Goal: Information Seeking & Learning: Check status

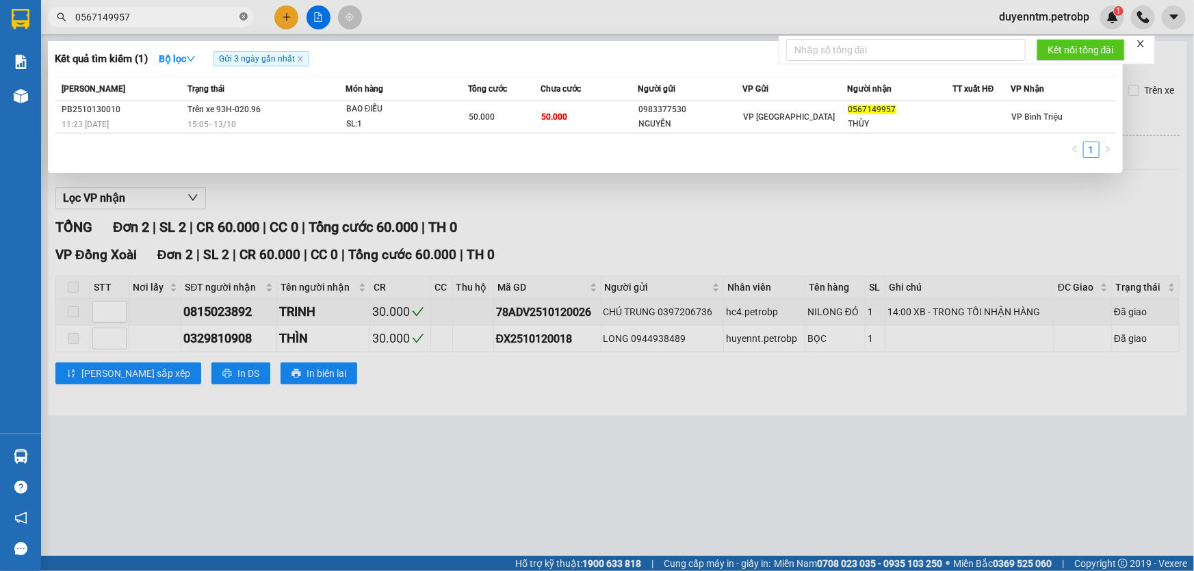
click at [244, 19] on icon "close-circle" at bounding box center [243, 16] width 8 height 8
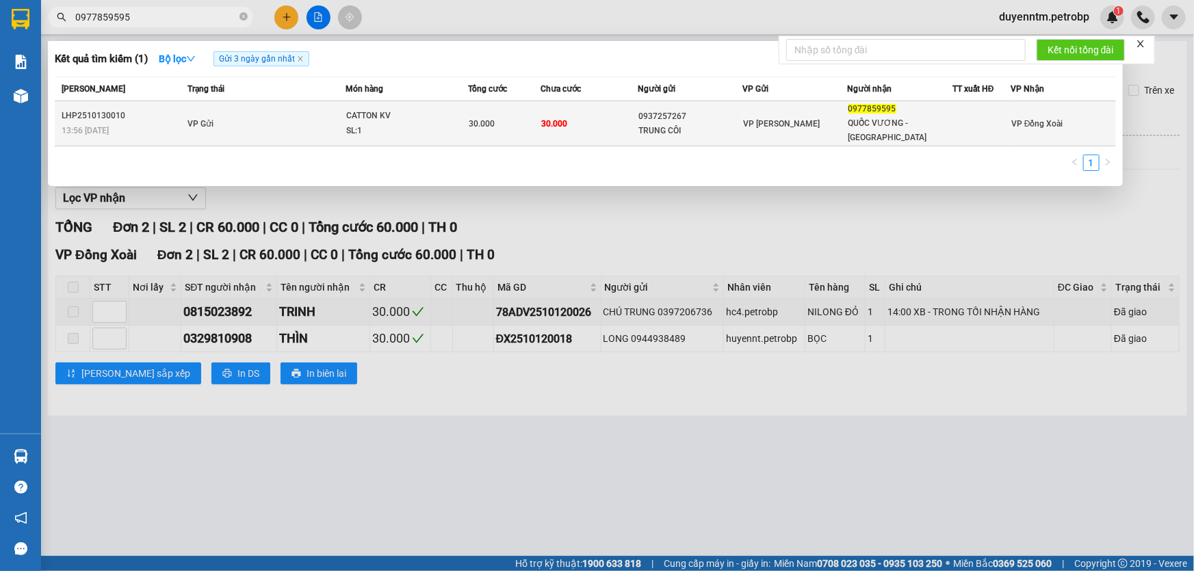
type input "0977859595"
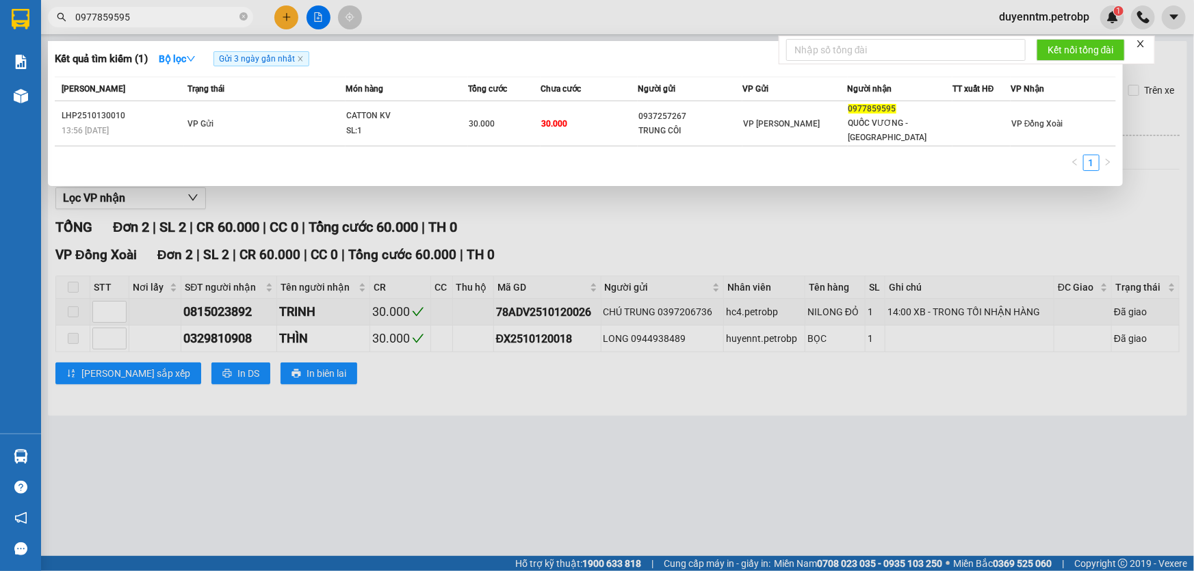
click at [393, 124] on div "SL: 1" at bounding box center [397, 131] width 103 height 15
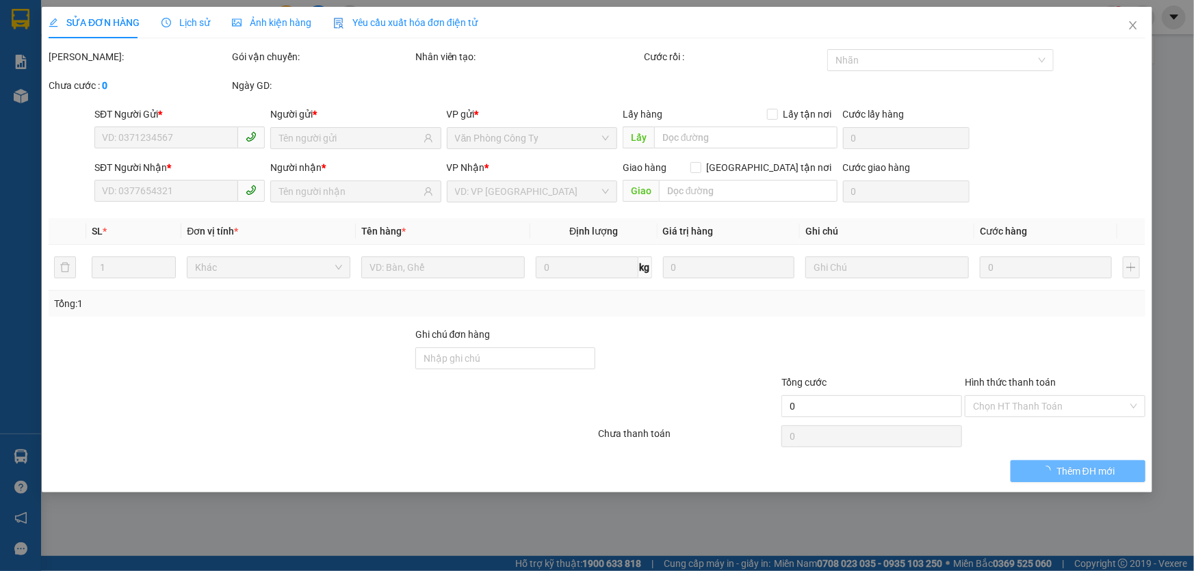
type input "0937257267"
type input "TRUNG CÔI"
type input "0977859595"
type input "QUỐC VƯƠNG - [GEOGRAPHIC_DATA]"
type input "30.000"
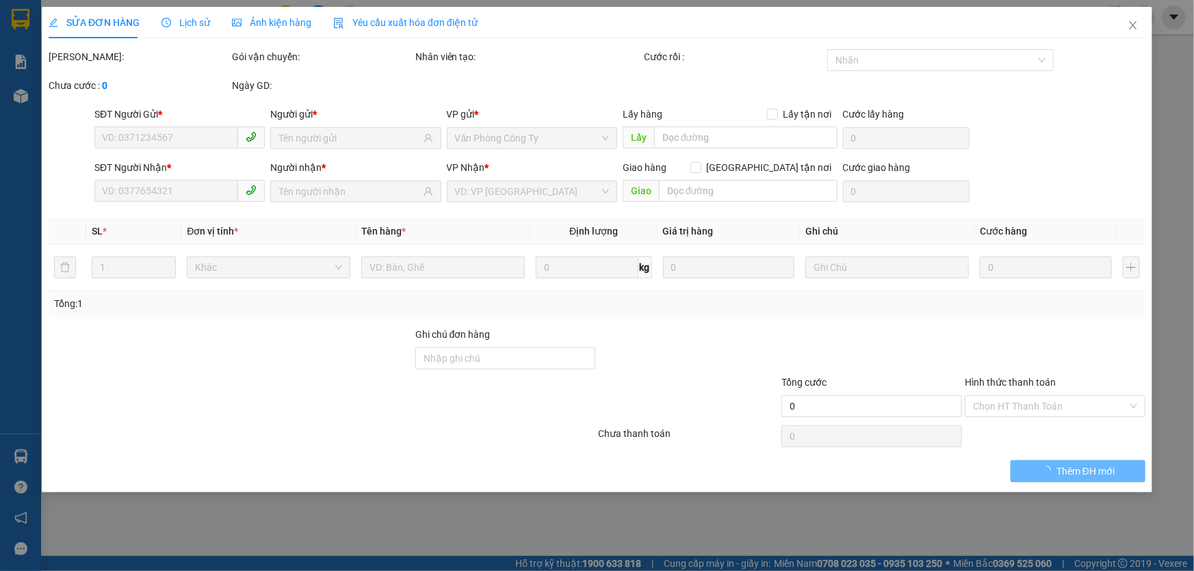
type input "30.000"
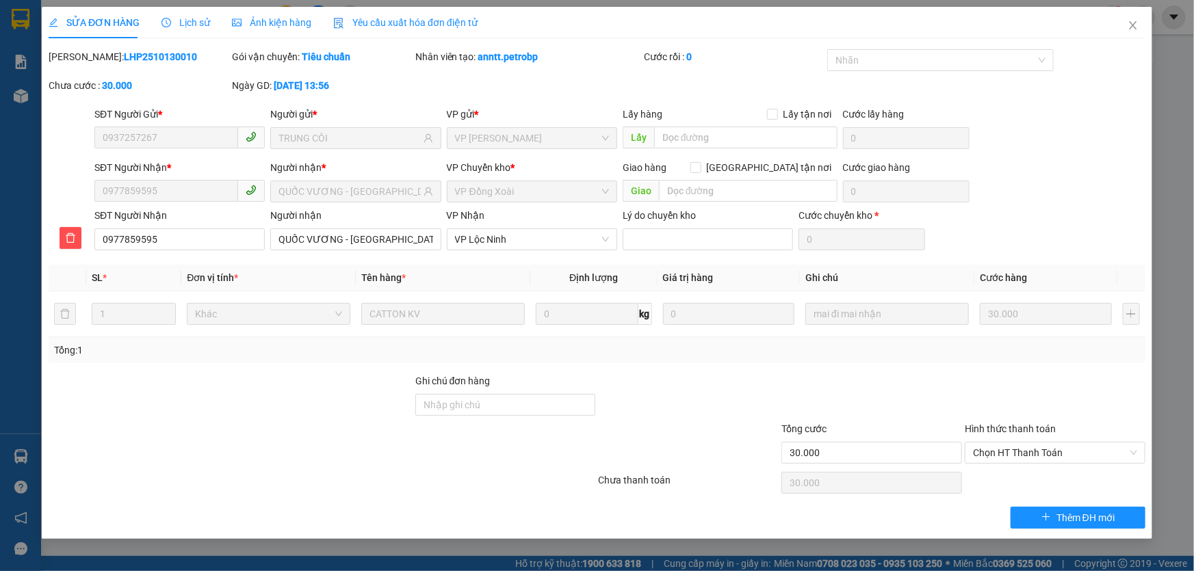
click at [1169, 88] on div "SỬA ĐƠN HÀNG Lịch sử Ảnh kiện hàng Yêu cầu xuất hóa đơn điện tử Total Paid Fee …" at bounding box center [597, 285] width 1194 height 571
click at [1135, 23] on icon "close" at bounding box center [1133, 25] width 8 height 8
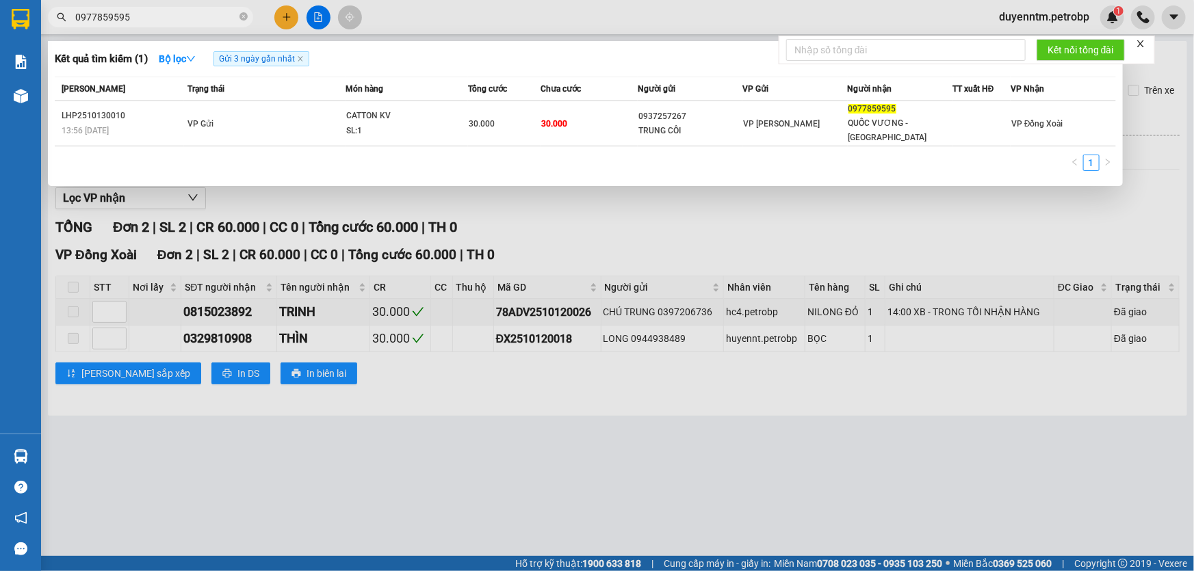
click at [211, 21] on input "0977859595" at bounding box center [155, 17] width 161 height 15
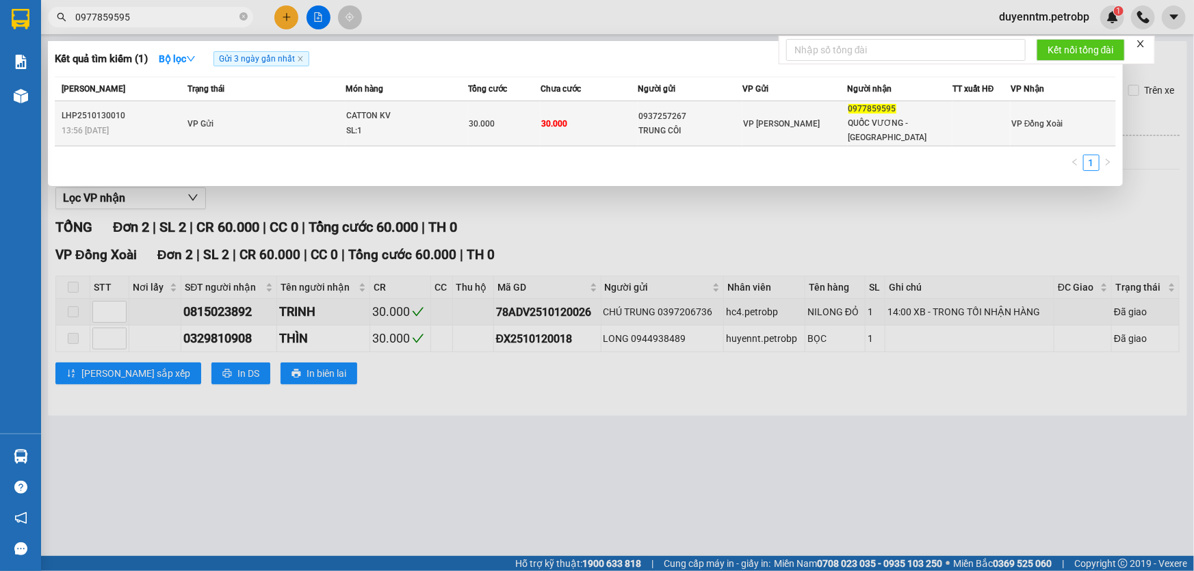
click at [238, 106] on td "VP Gửi" at bounding box center [264, 123] width 161 height 45
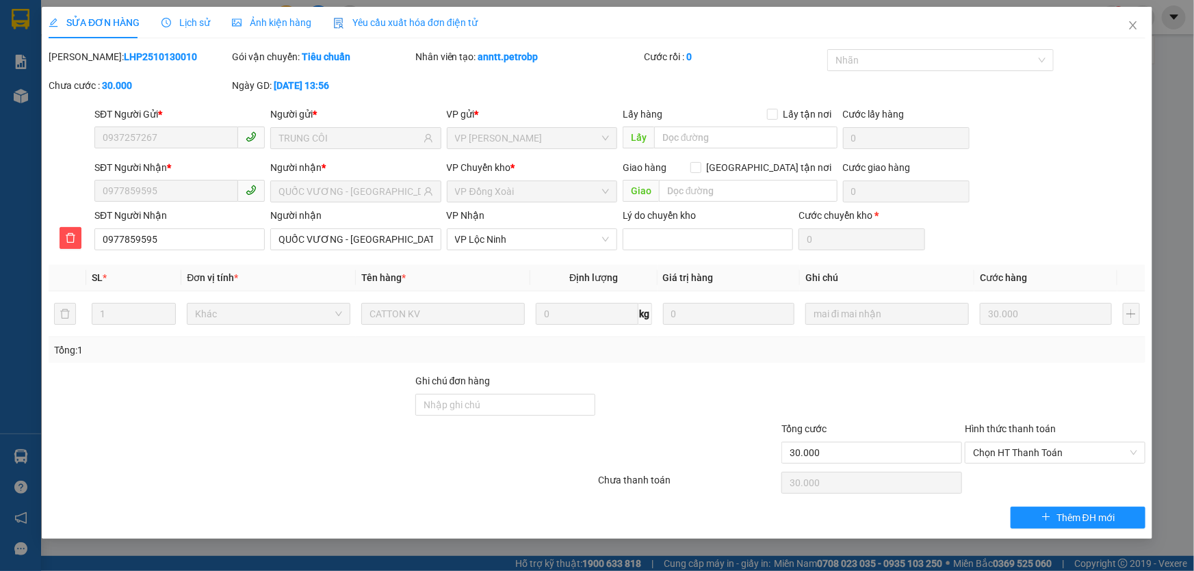
click at [196, 18] on span "Lịch sử" at bounding box center [185, 22] width 49 height 11
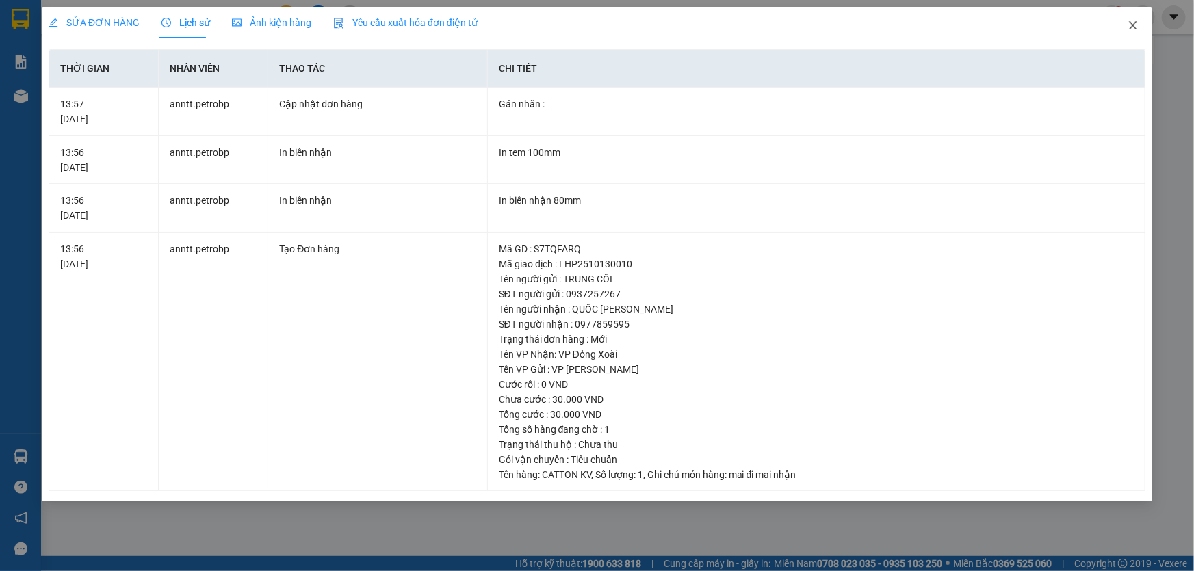
click at [1127, 27] on icon "close" at bounding box center [1132, 25] width 11 height 11
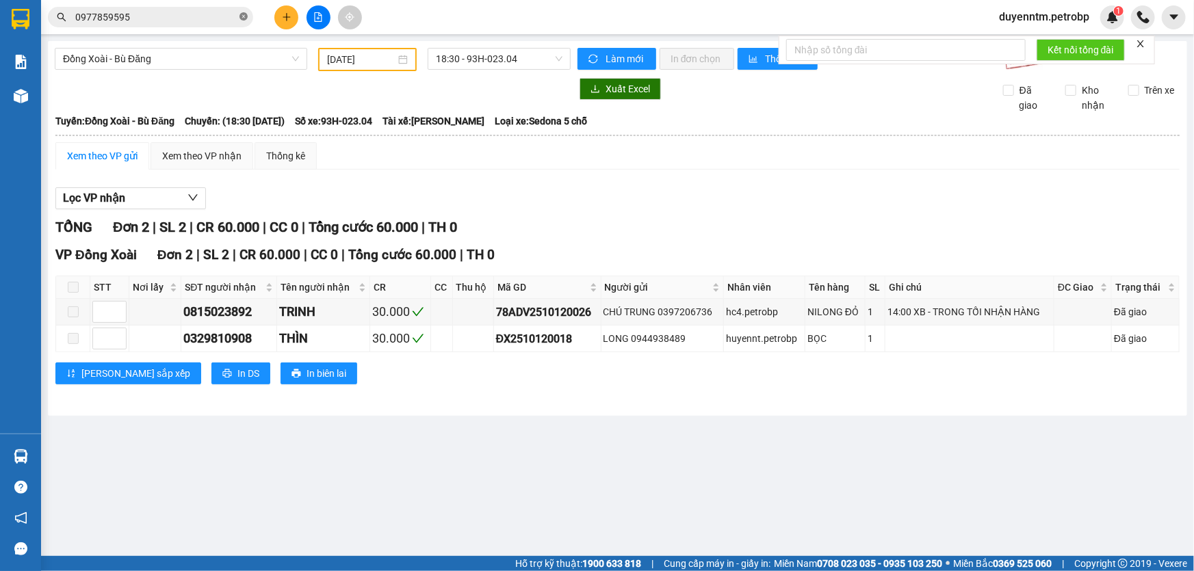
click at [245, 18] on icon "close-circle" at bounding box center [243, 16] width 8 height 8
click at [231, 18] on input "text" at bounding box center [155, 17] width 161 height 15
type input "0"
click at [215, 14] on input "text" at bounding box center [155, 17] width 161 height 15
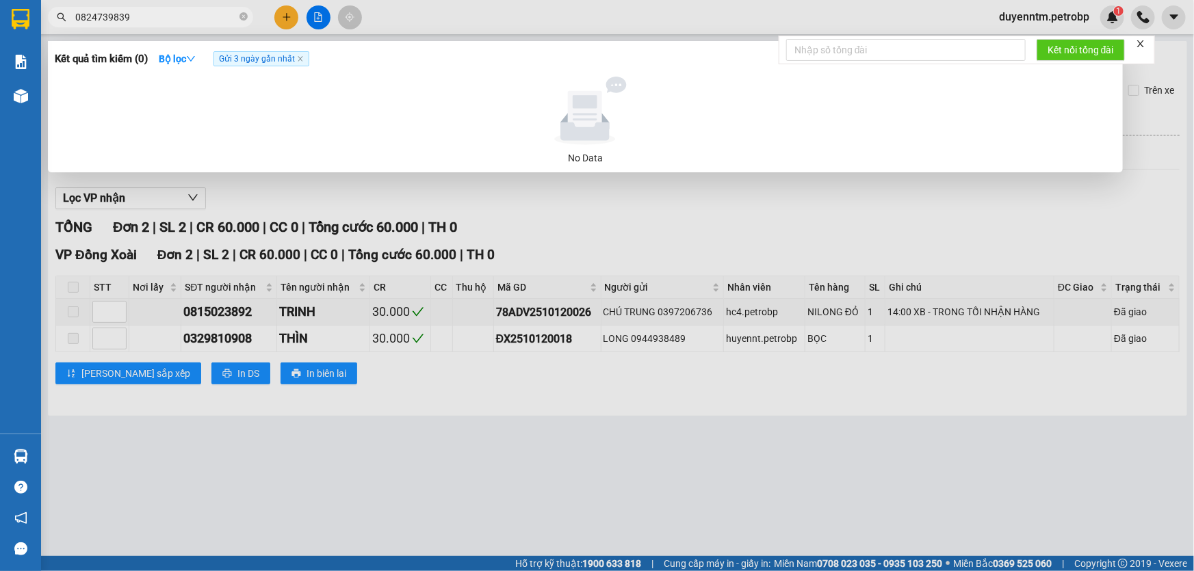
click at [96, 20] on input "0824739839" at bounding box center [155, 17] width 161 height 15
click at [110, 19] on input "0824739839" at bounding box center [155, 17] width 161 height 15
click at [135, 16] on input "0824739839" at bounding box center [155, 17] width 161 height 15
type input "0824739839"
click at [304, 62] on icon "close" at bounding box center [300, 58] width 7 height 7
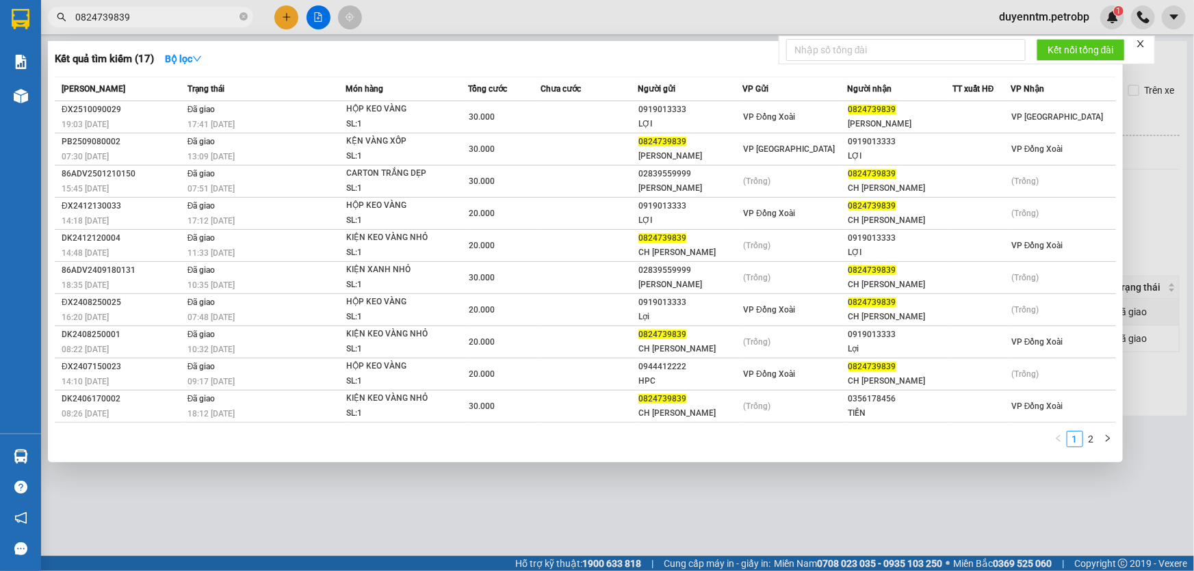
click at [171, 17] on input "0824739839" at bounding box center [155, 17] width 161 height 15
click at [184, 62] on strong "Bộ lọc" at bounding box center [183, 58] width 37 height 11
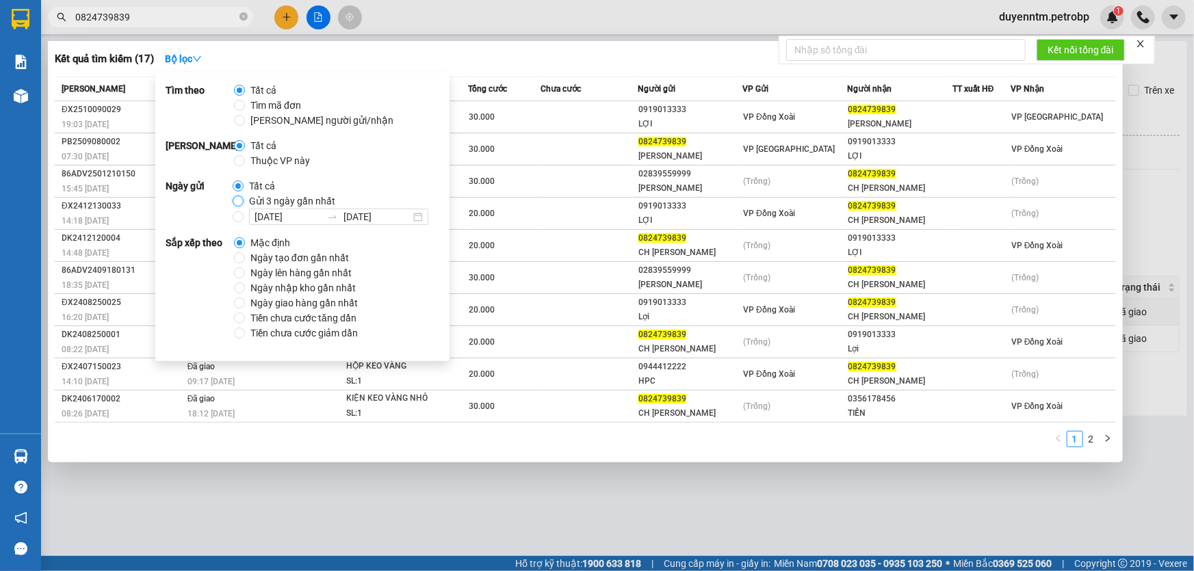
click at [239, 197] on input "Gửi 3 ngày gần nhất" at bounding box center [238, 201] width 11 height 11
radio input "true"
radio input "false"
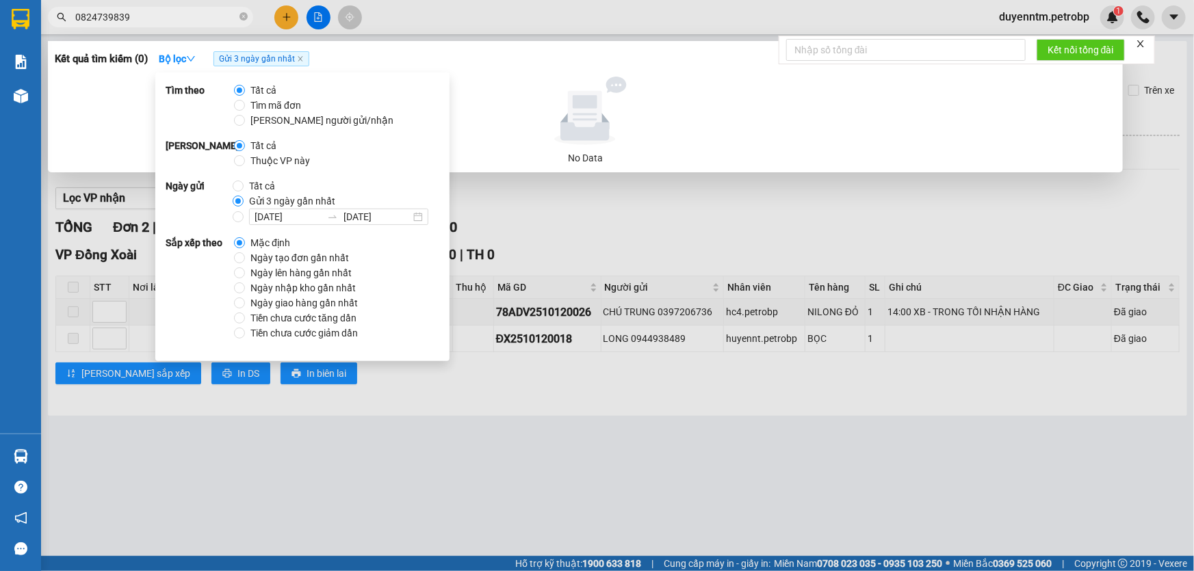
click at [397, 98] on div "Tìm theo Tất cả Tìm mã đơn Tìm người gửi/nhận" at bounding box center [303, 105] width 274 height 45
click at [144, 16] on input "0824739839" at bounding box center [155, 17] width 161 height 15
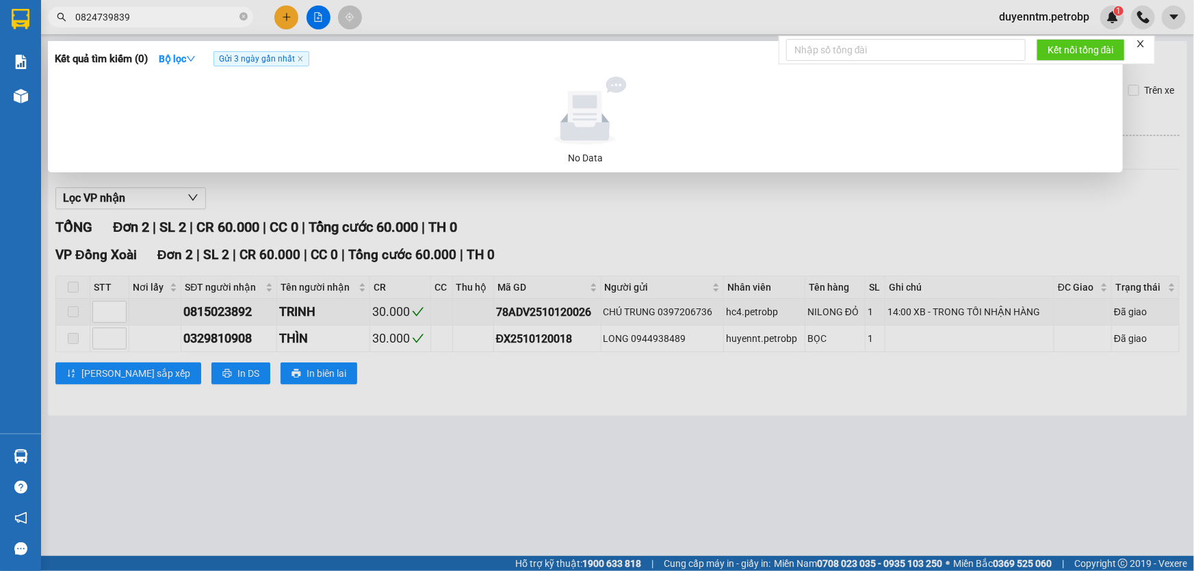
click at [144, 16] on input "0824739839" at bounding box center [155, 17] width 161 height 15
type input "0964557811"
click at [300, 60] on icon "close" at bounding box center [300, 58] width 7 height 7
click at [245, 17] on icon "close-circle" at bounding box center [243, 16] width 8 height 8
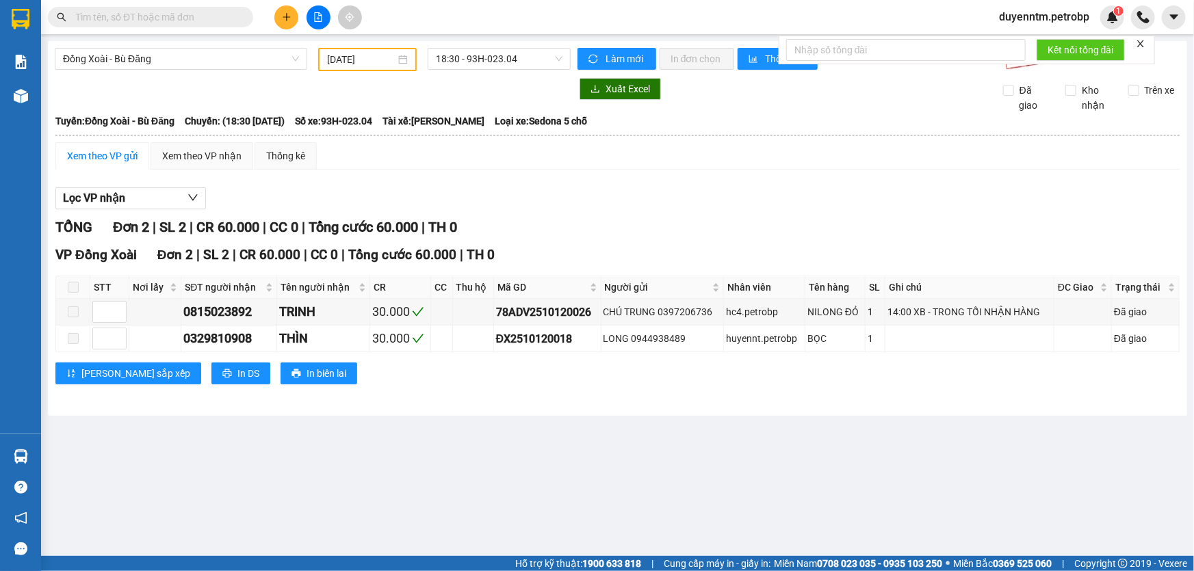
click at [525, 181] on div "Lọc VP nhận TỔNG Đơn 2 | SL 2 | CR 60.000 | CC 0 | Tổng cước 60.000 | TH 0 VP Đ…" at bounding box center [617, 291] width 1124 height 221
